Goal: Entertainment & Leisure: Consume media (video, audio)

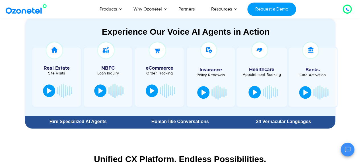
scroll to position [284, 0]
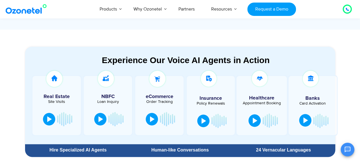
click at [301, 122] on button at bounding box center [305, 120] width 12 height 13
click at [303, 122] on div at bounding box center [305, 120] width 5 height 6
click at [307, 120] on div at bounding box center [305, 120] width 5 height 6
